Goal: Task Accomplishment & Management: Complete application form

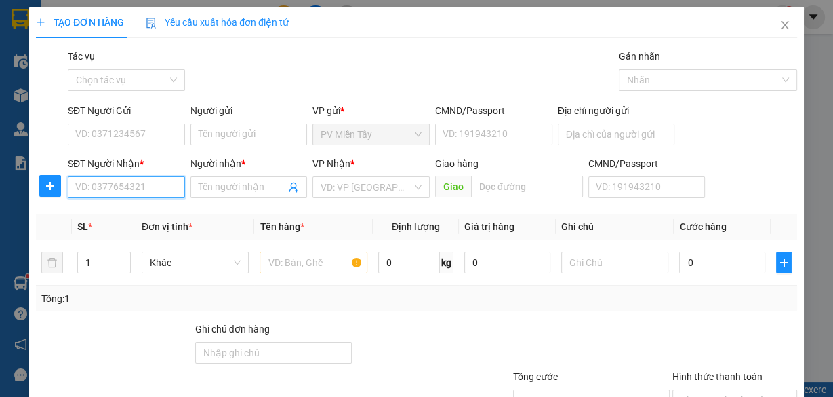
click at [139, 190] on input "SĐT Người Nhận *" at bounding box center [126, 187] width 117 height 22
type input "0907818397"
click at [132, 208] on div "0907818397 - HUNG" at bounding box center [125, 213] width 100 height 15
type input "0983030373 Thanh TBinh"
type input "HUNG"
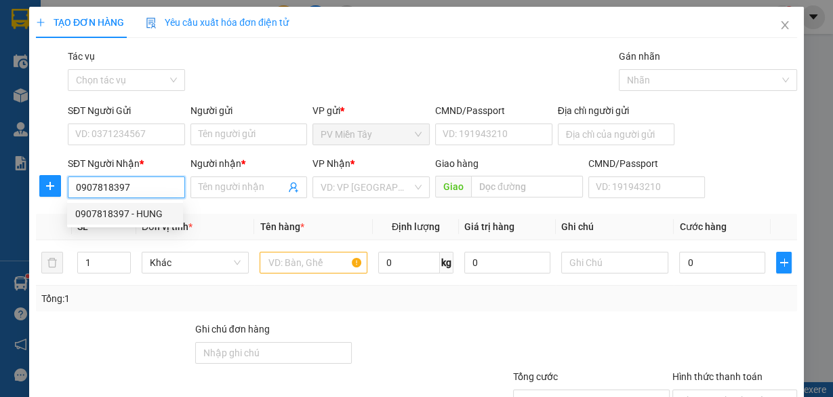
type input "eo ong tu"
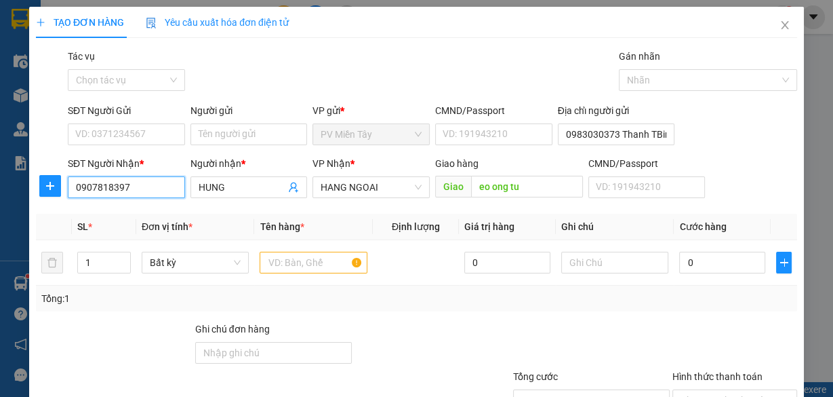
type input "0907818397"
click at [275, 122] on div "Người gửi" at bounding box center [249, 113] width 117 height 20
click at [262, 132] on input "Người gửi" at bounding box center [249, 134] width 117 height 22
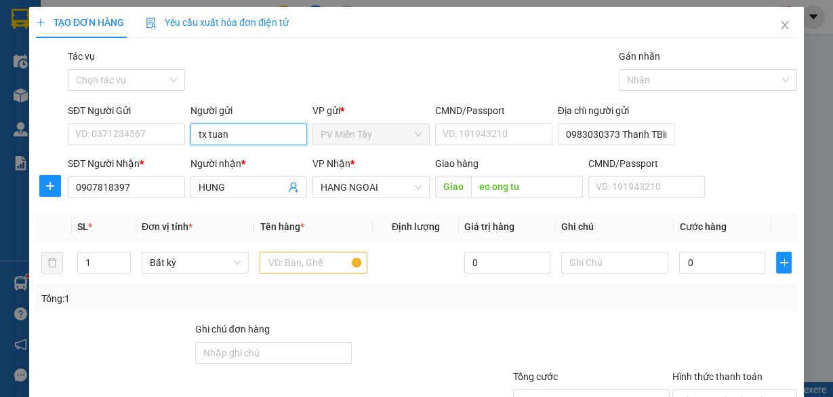
type input "tx tuan e"
click at [257, 157] on div "tx tuan e VIP SG - 0966541797" at bounding box center [261, 160] width 129 height 15
type input "0966541797"
type input "tx tuan e VIP SG"
click at [298, 269] on input "text" at bounding box center [314, 263] width 108 height 22
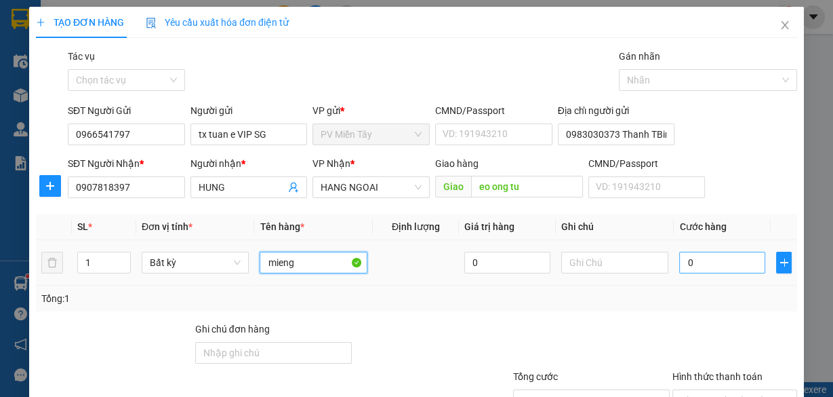
type input "mieng"
click at [701, 262] on input "0" at bounding box center [722, 263] width 86 height 22
type input "4"
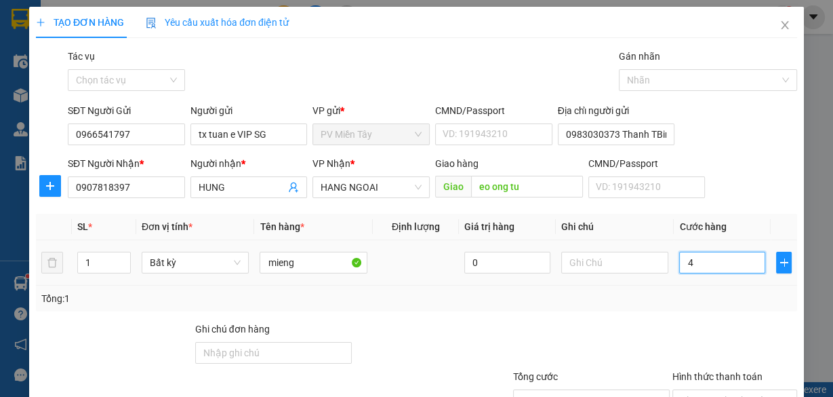
type input "40"
type input "40.000"
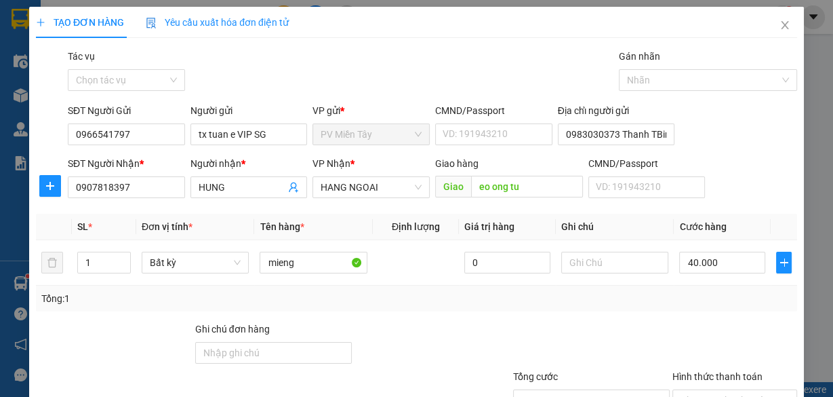
click at [693, 298] on div "Tổng: 1" at bounding box center [416, 298] width 751 height 15
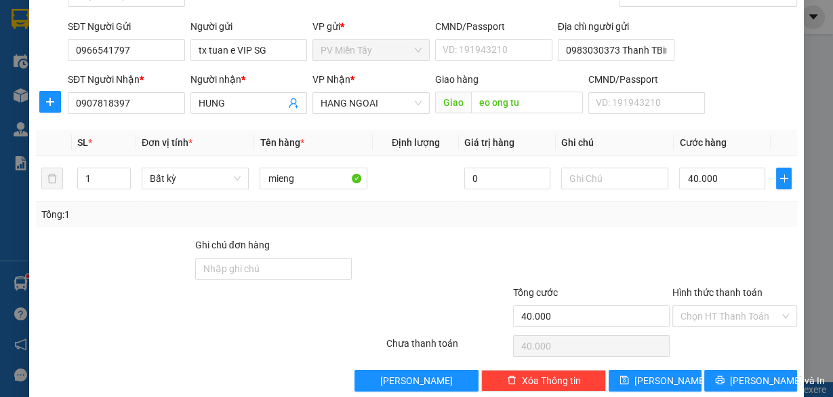
scroll to position [103, 0]
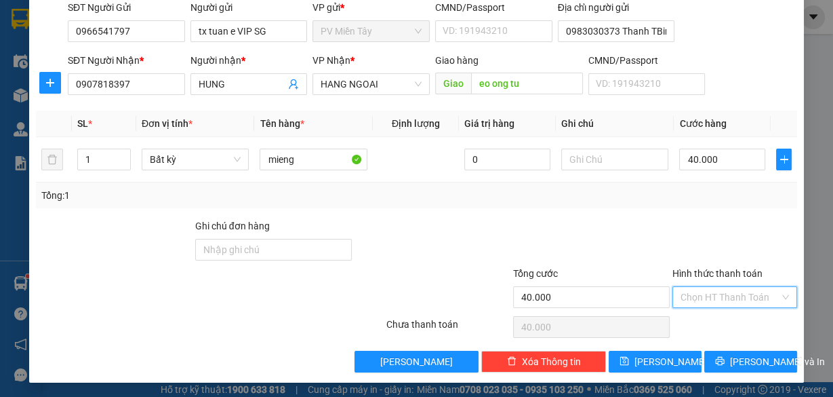
click at [722, 288] on input "Hình thức thanh toán" at bounding box center [730, 297] width 99 height 20
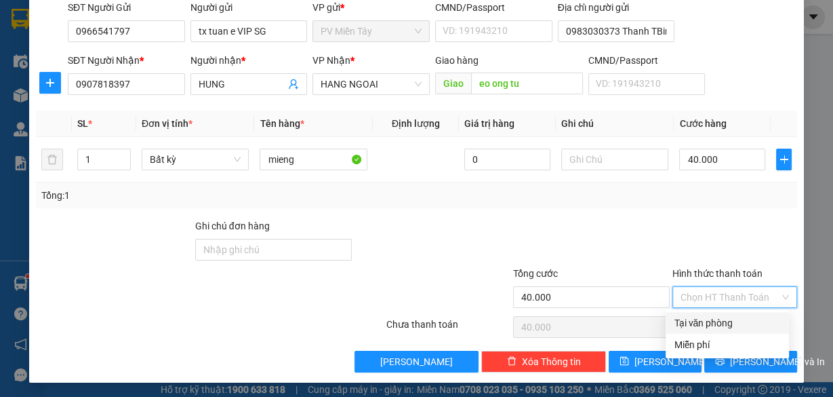
click at [712, 319] on div "Tại văn phòng" at bounding box center [727, 322] width 107 height 15
type input "0"
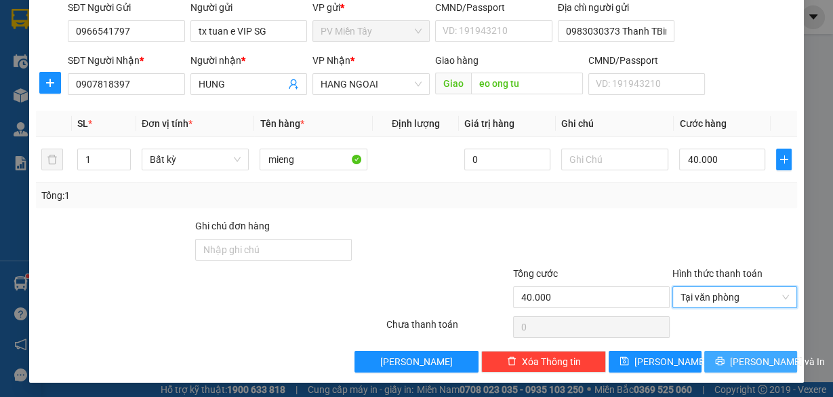
click at [743, 364] on span "[PERSON_NAME] và In" at bounding box center [777, 361] width 95 height 15
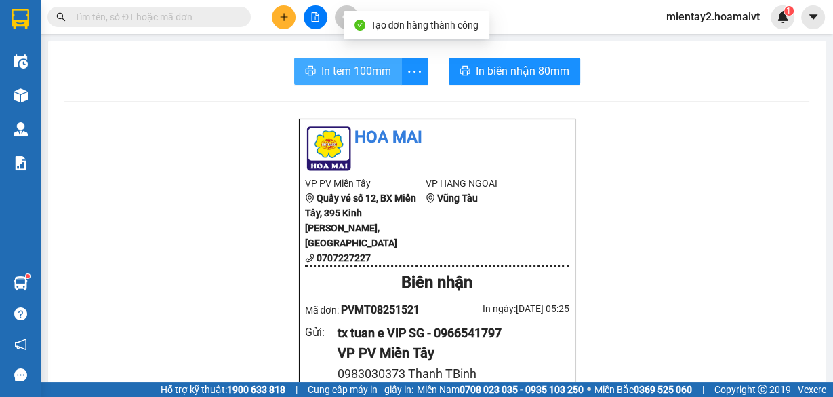
click at [350, 69] on span "In tem 100mm" at bounding box center [356, 70] width 70 height 17
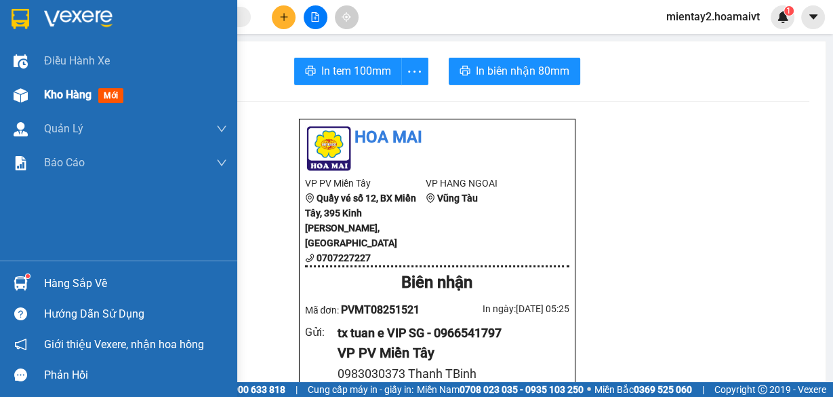
click at [61, 102] on div "Kho hàng mới" at bounding box center [86, 94] width 85 height 17
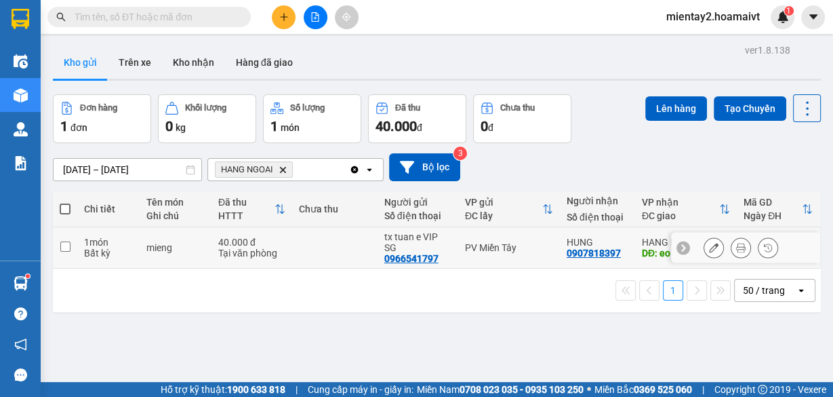
click at [269, 242] on div "40.000 đ" at bounding box center [251, 242] width 67 height 11
checkbox input "true"
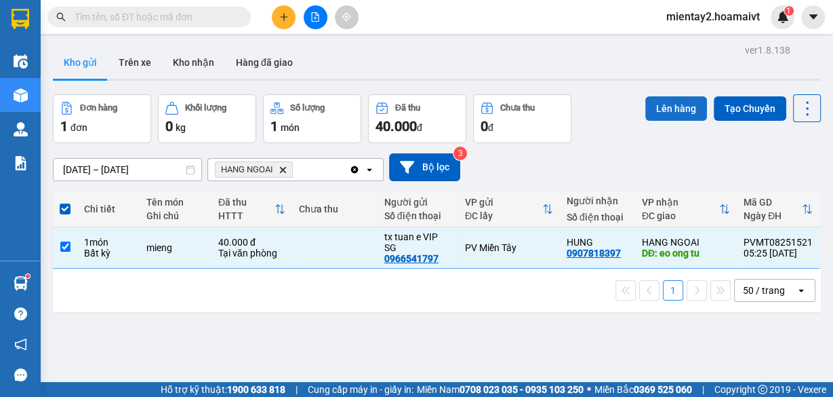
click at [675, 104] on button "Lên hàng" at bounding box center [677, 108] width 62 height 24
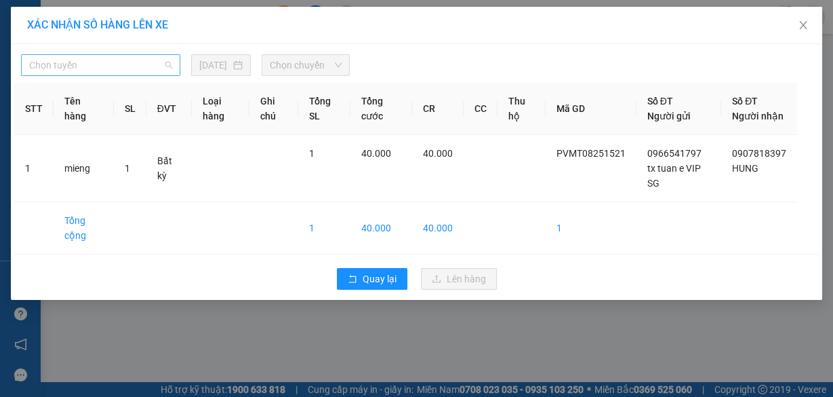
click at [152, 66] on span "Chọn tuyến" at bounding box center [100, 65] width 143 height 20
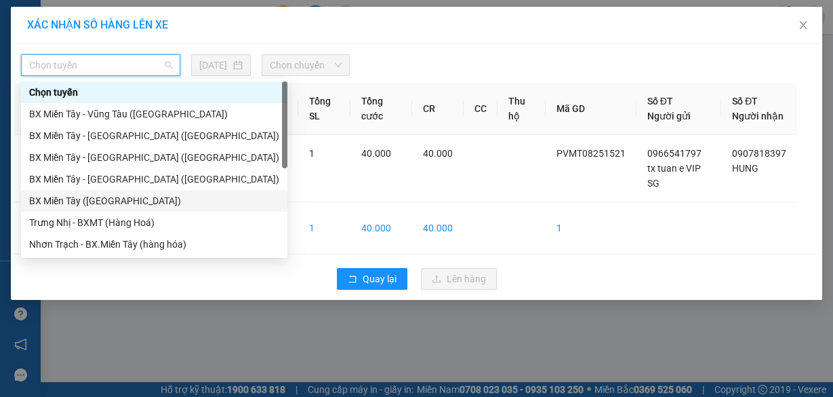
click at [127, 201] on div "BX Miền Tây ([GEOGRAPHIC_DATA])" at bounding box center [154, 200] width 250 height 15
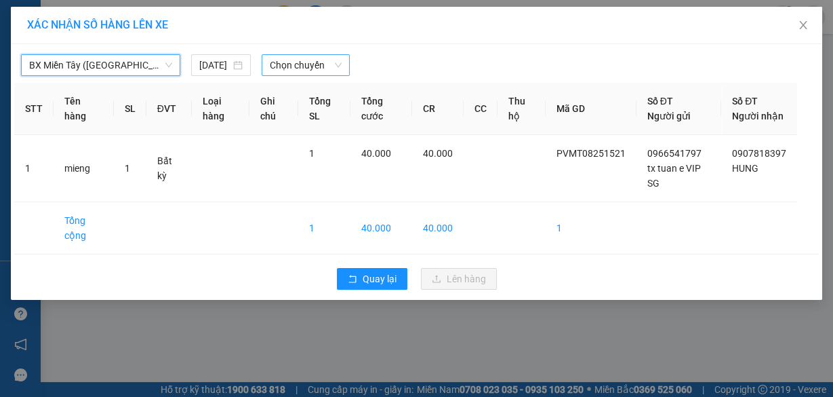
click at [298, 61] on span "Chọn chuyến" at bounding box center [306, 65] width 72 height 20
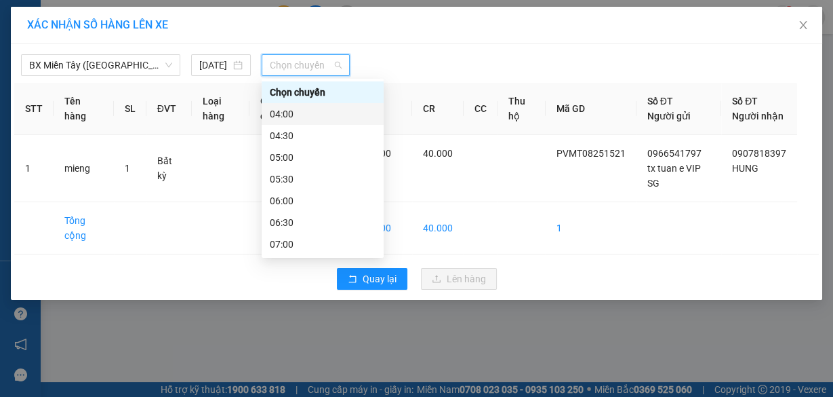
click at [300, 113] on div "04:00" at bounding box center [323, 113] width 106 height 15
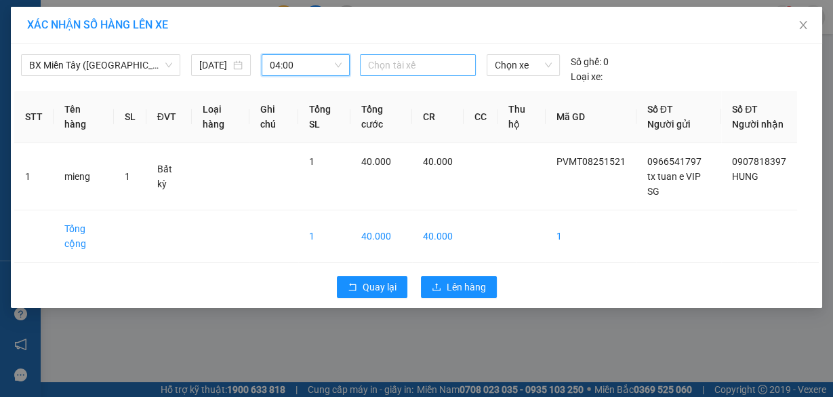
click at [406, 62] on div at bounding box center [417, 65] width 108 height 16
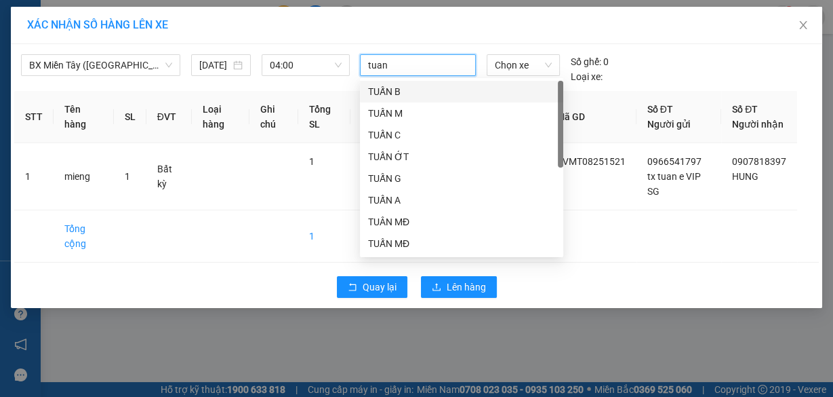
type input "tuan e"
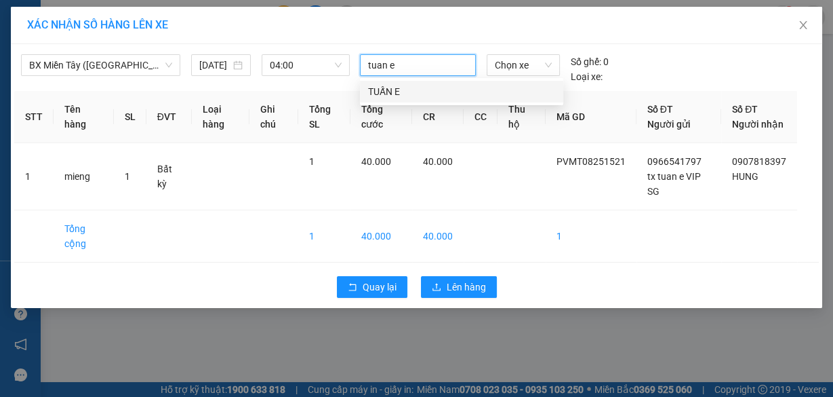
click at [396, 89] on div "TUẤN E" at bounding box center [461, 91] width 187 height 15
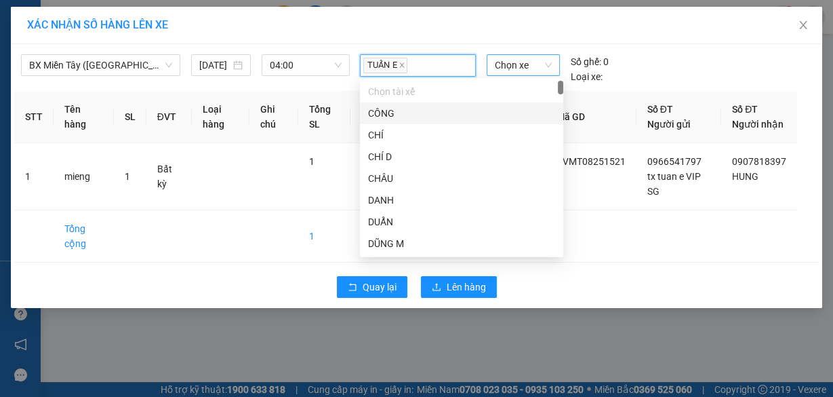
click at [518, 67] on span "Chọn xe" at bounding box center [523, 65] width 57 height 20
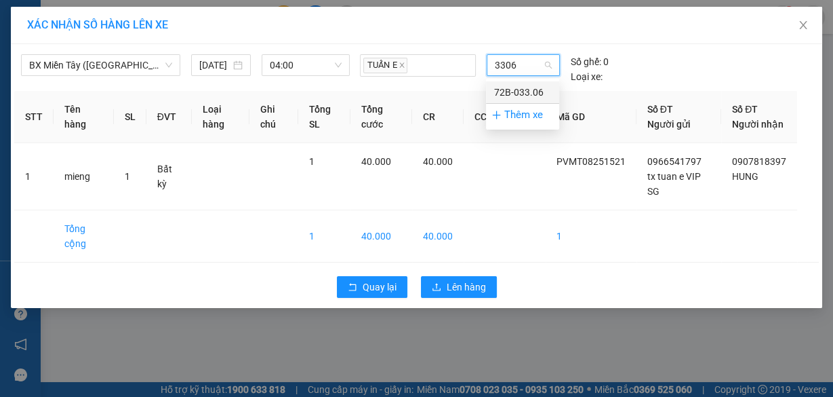
drag, startPoint x: 515, startPoint y: 64, endPoint x: 321, endPoint y: 134, distance: 205.3
click at [321, 134] on div "BX Miền Tây (Hàng Ngoài) [DATE] 04:00 TUẤN E 3306 Số ghế: 0 Loại xe: STT Tên …" at bounding box center [417, 176] width 812 height 264
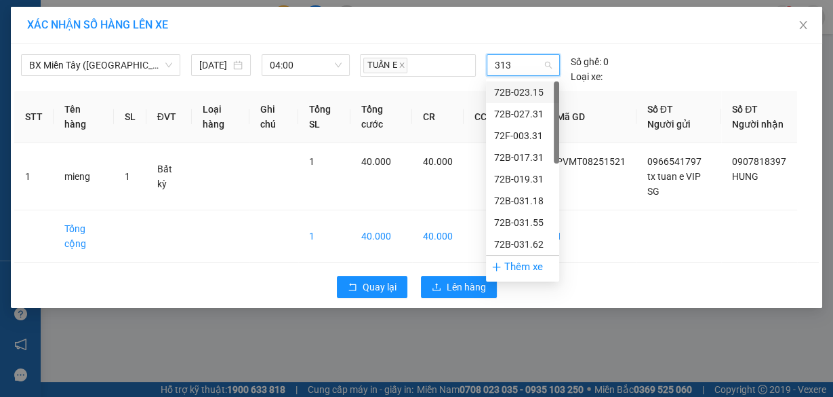
type input "3131"
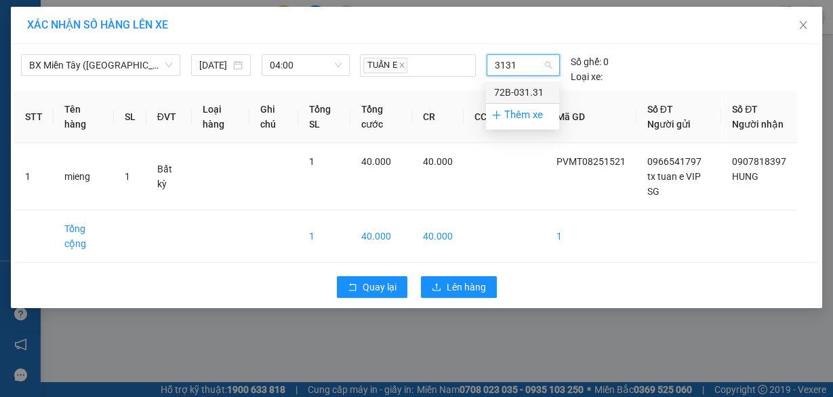
click at [519, 94] on div "72B-031.31" at bounding box center [522, 92] width 57 height 15
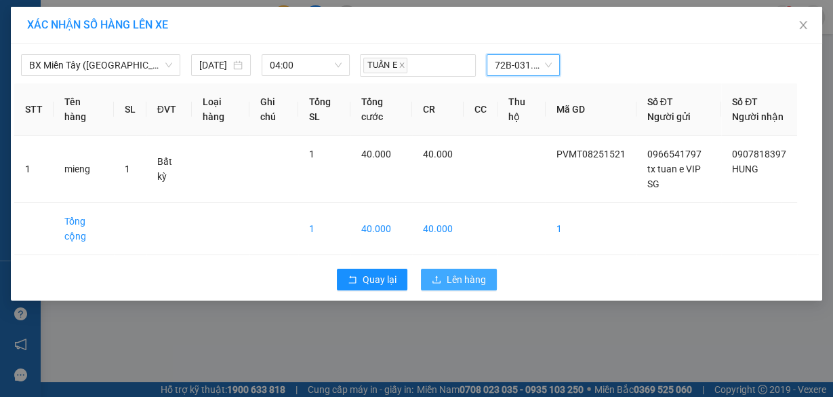
click at [452, 287] on span "Lên hàng" at bounding box center [466, 279] width 39 height 15
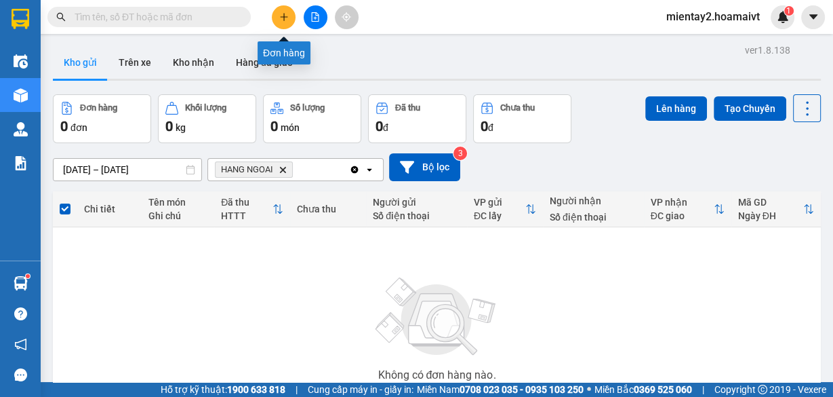
click at [277, 19] on button at bounding box center [284, 17] width 24 height 24
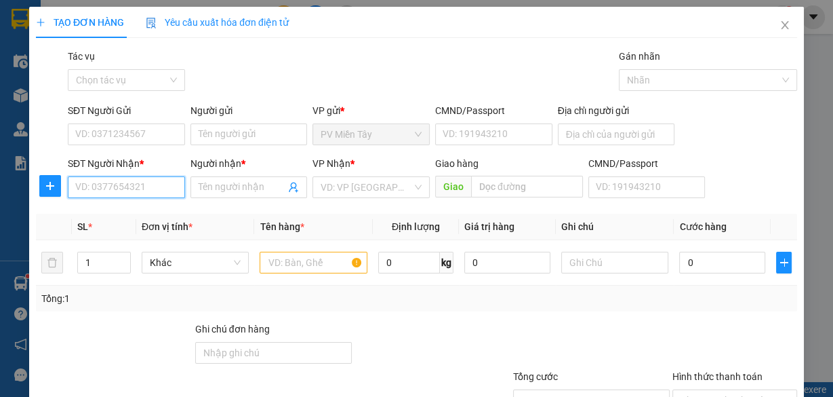
click at [124, 185] on input "SĐT Người Nhận *" at bounding box center [126, 187] width 117 height 22
type input "03688664"
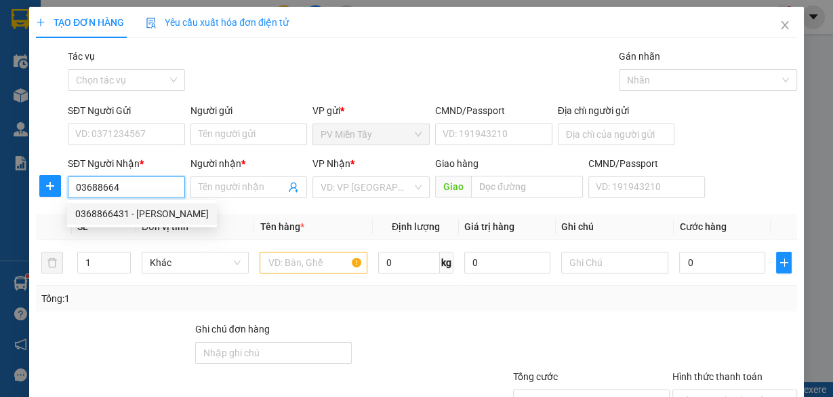
click at [127, 214] on div "0368866431 - [PERSON_NAME]" at bounding box center [142, 213] width 134 height 15
type input "0909506175 Duong VInh Loc A, [PERSON_NAME]"
type input "0368866431"
type input "[PERSON_NAME]"
type input "My Xuan"
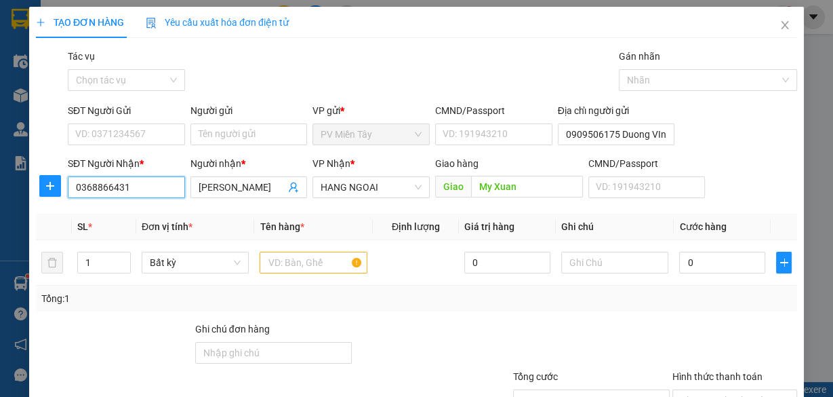
type input "0368866431"
click at [248, 115] on div "Người gửi" at bounding box center [249, 110] width 117 height 15
click at [248, 123] on input "Người gửi" at bounding box center [249, 134] width 117 height 22
click at [243, 132] on input "Người gửi" at bounding box center [249, 134] width 117 height 22
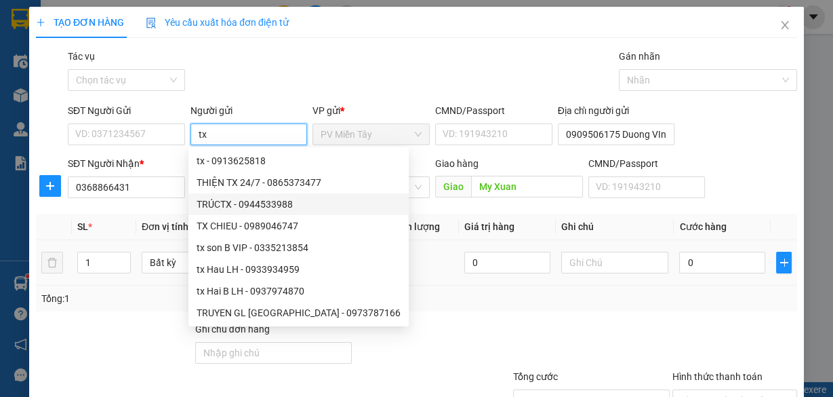
type input "tx"
click at [548, 273] on td "0" at bounding box center [507, 262] width 97 height 45
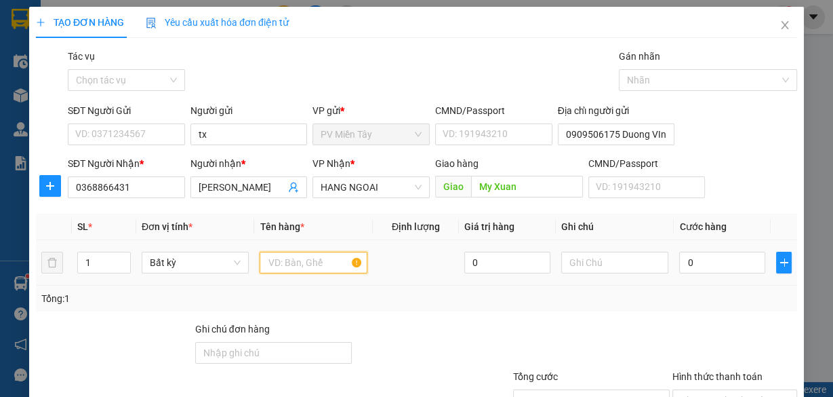
click at [283, 258] on input "text" at bounding box center [314, 263] width 108 height 22
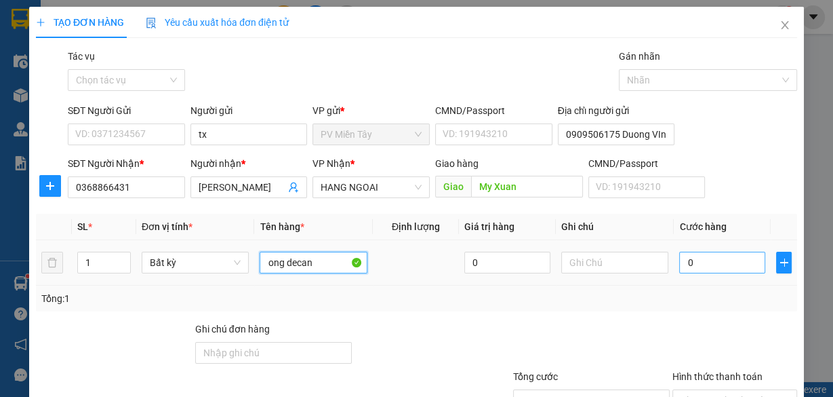
type input "ong decan"
click at [690, 267] on input "0" at bounding box center [722, 263] width 86 height 22
type input "6"
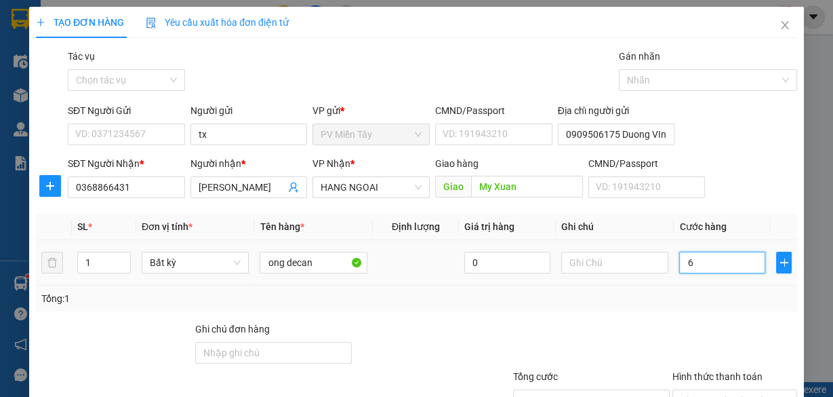
type input "60"
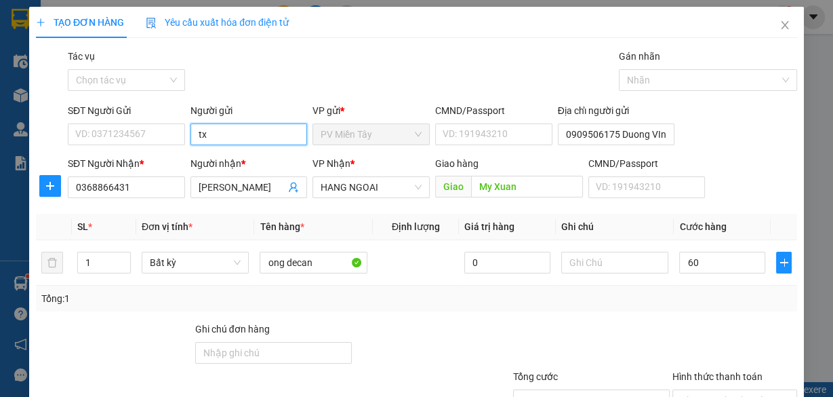
type input "60.000"
click at [235, 139] on input "tx" at bounding box center [249, 134] width 117 height 22
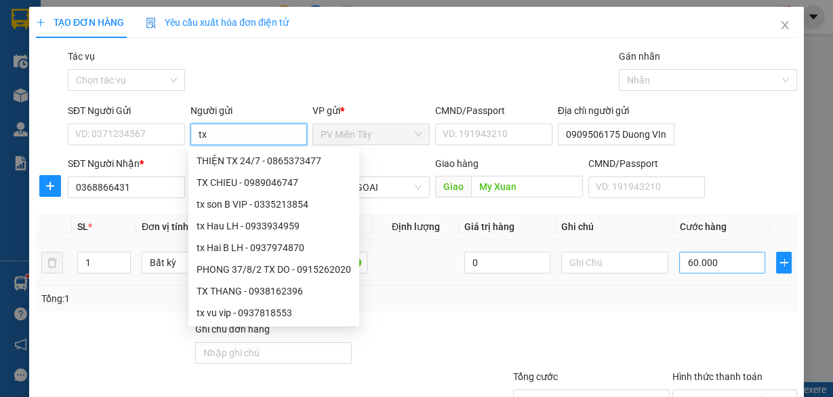
type input "tx"
click at [685, 261] on input "60.000" at bounding box center [722, 263] width 86 height 22
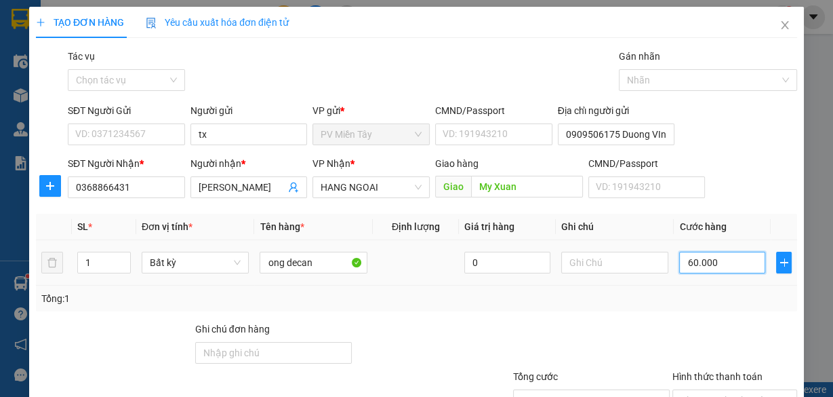
type input "5"
type input "50"
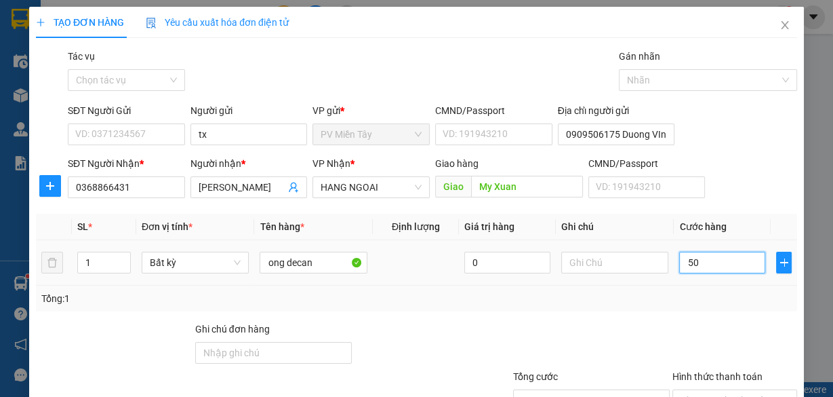
type input "50"
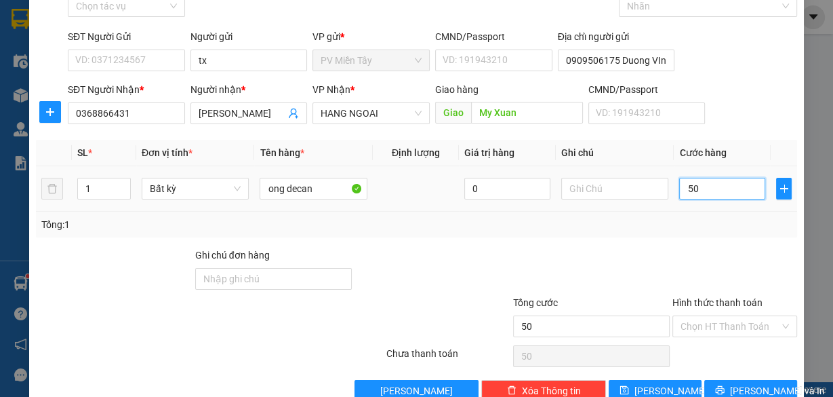
scroll to position [103, 0]
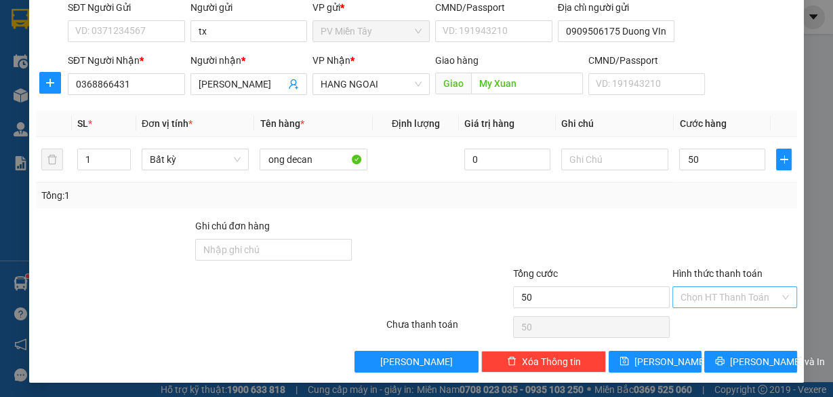
type input "50.000"
click at [732, 293] on input "Hình thức thanh toán" at bounding box center [730, 297] width 99 height 20
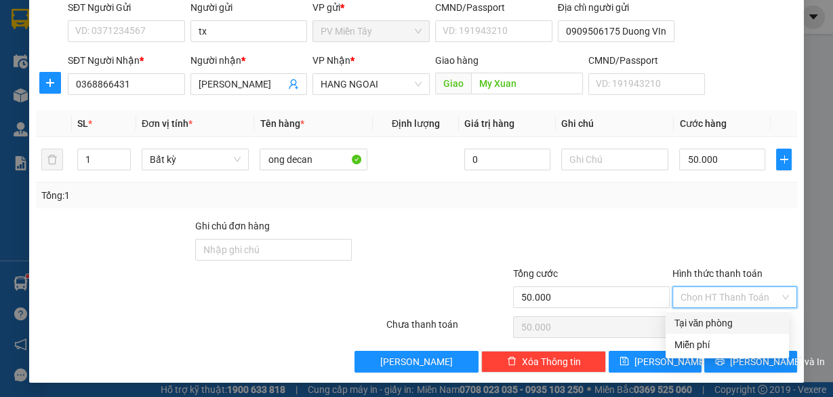
click at [732, 317] on div "Tại văn phòng" at bounding box center [727, 322] width 107 height 15
type input "0"
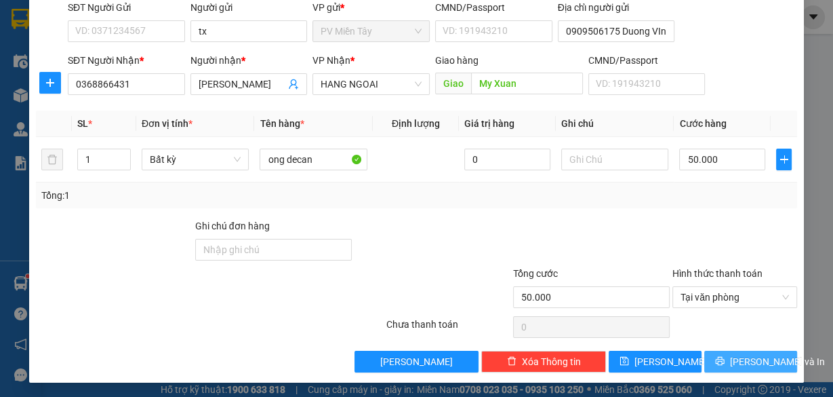
click at [743, 357] on span "[PERSON_NAME] và In" at bounding box center [777, 361] width 95 height 15
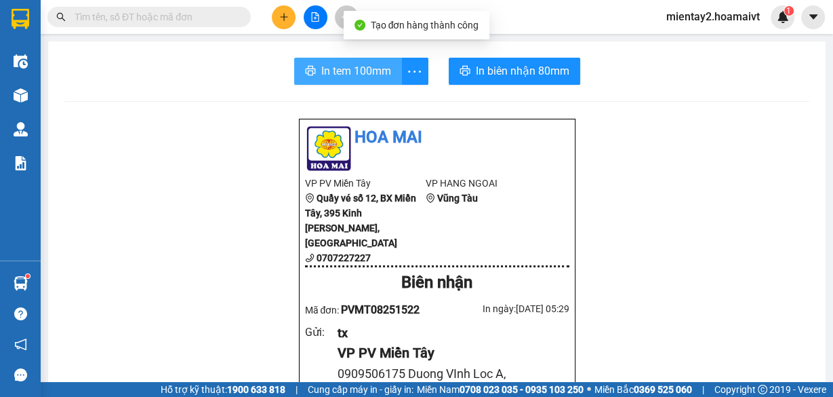
click at [374, 68] on span "In tem 100mm" at bounding box center [356, 70] width 70 height 17
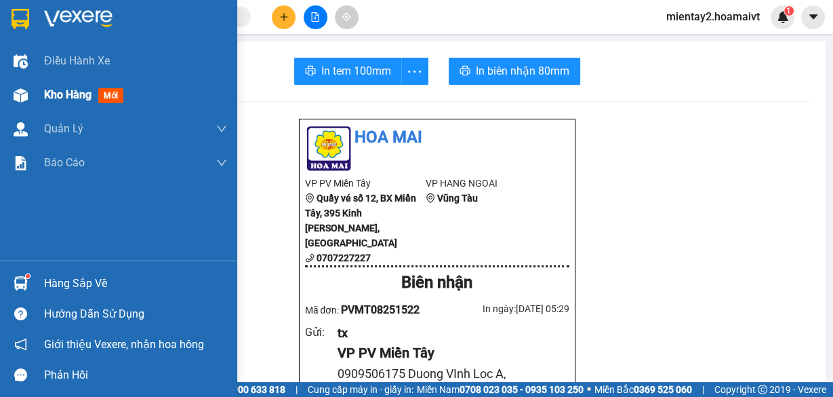
click at [55, 88] on span "Kho hàng" at bounding box center [67, 94] width 47 height 13
